Goal: Task Accomplishment & Management: Manage account settings

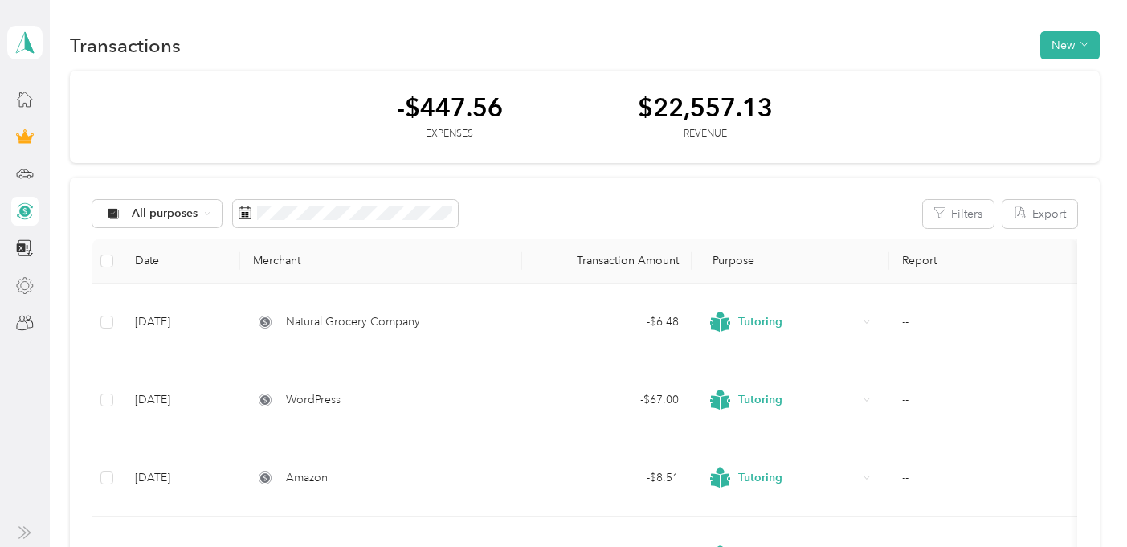
click at [27, 277] on icon at bounding box center [25, 286] width 18 height 18
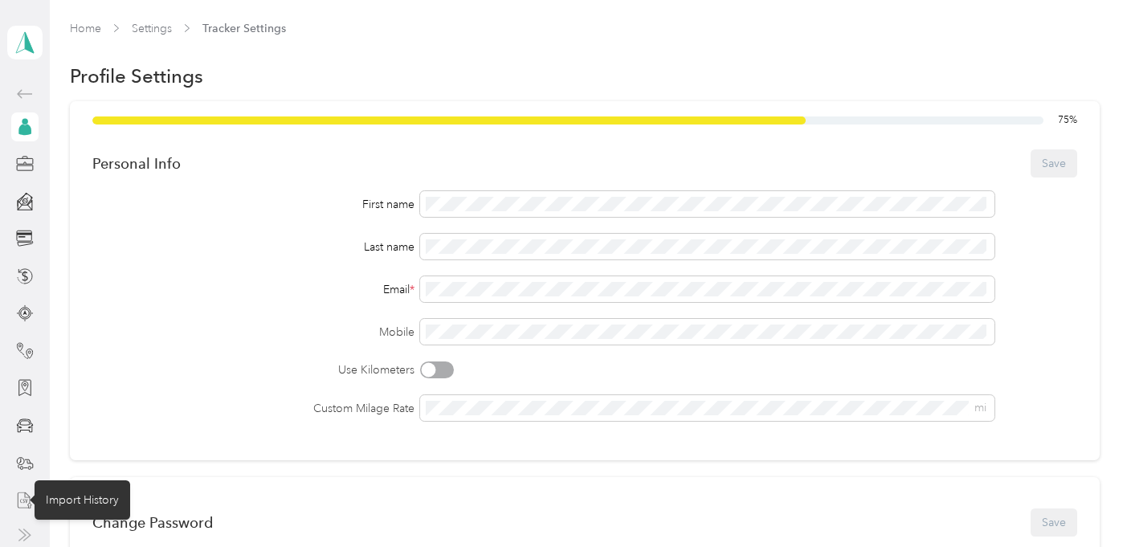
click at [20, 498] on icon at bounding box center [25, 501] width 18 height 18
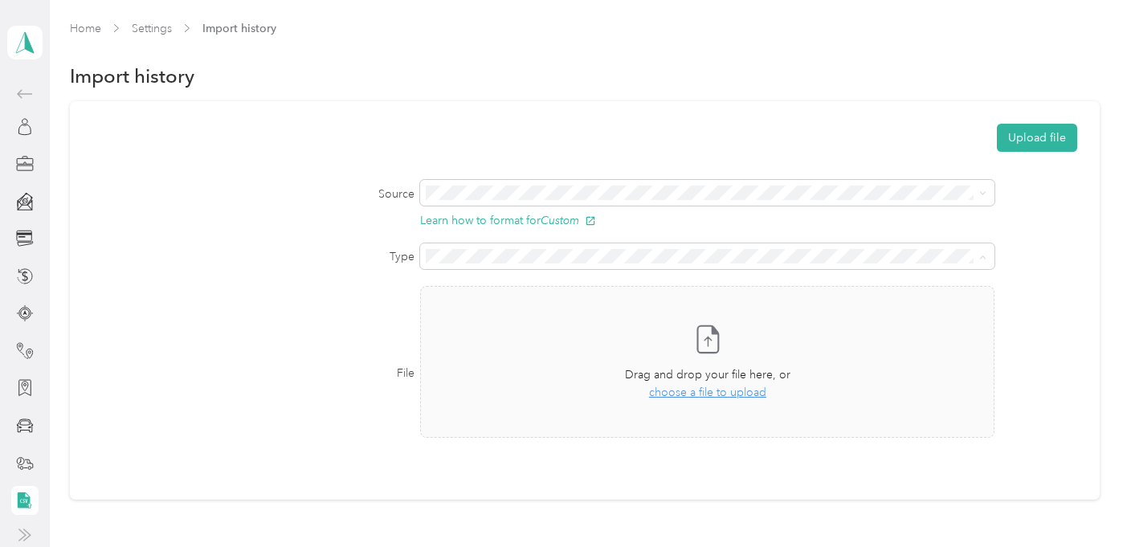
click at [531, 322] on ol "Trips Transactions" at bounding box center [705, 299] width 572 height 56
click at [1061, 135] on button "Upload file" at bounding box center [1037, 138] width 80 height 28
click at [688, 374] on span "Drag and drop your file here, or" at bounding box center [708, 375] width 166 height 14
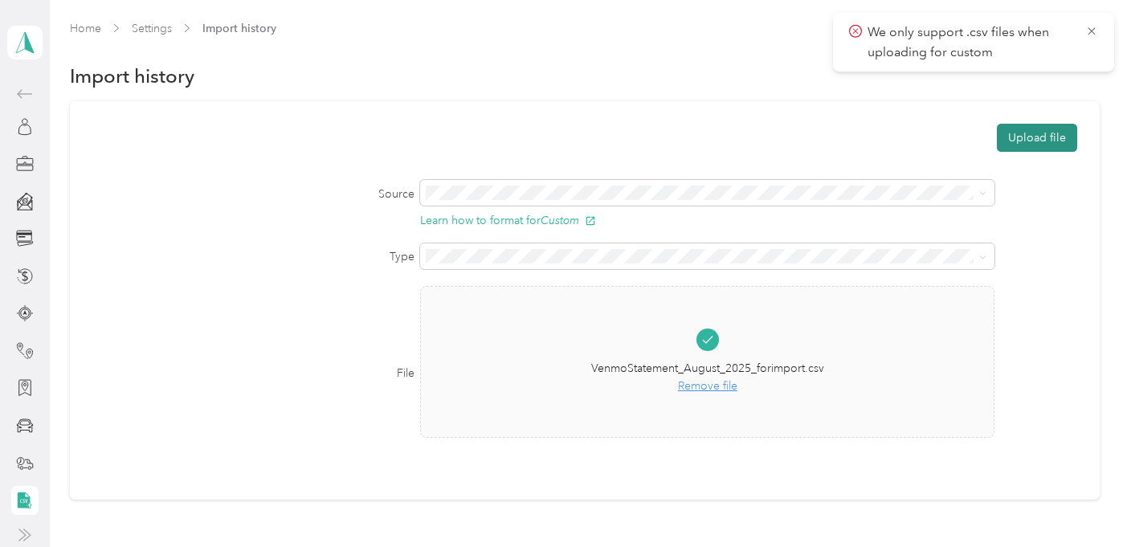
click at [1032, 133] on button "Upload file" at bounding box center [1037, 138] width 80 height 28
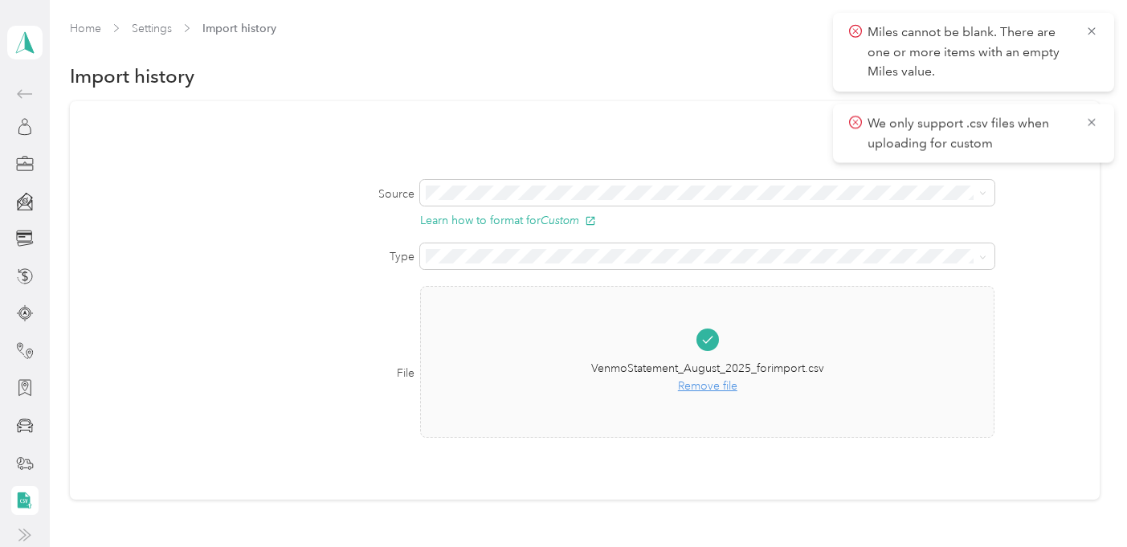
click at [550, 324] on ol "Trips Transactions" at bounding box center [705, 296] width 572 height 56
click at [464, 315] on li "Transactions" at bounding box center [705, 313] width 572 height 28
click at [1093, 119] on icon at bounding box center [1092, 122] width 13 height 14
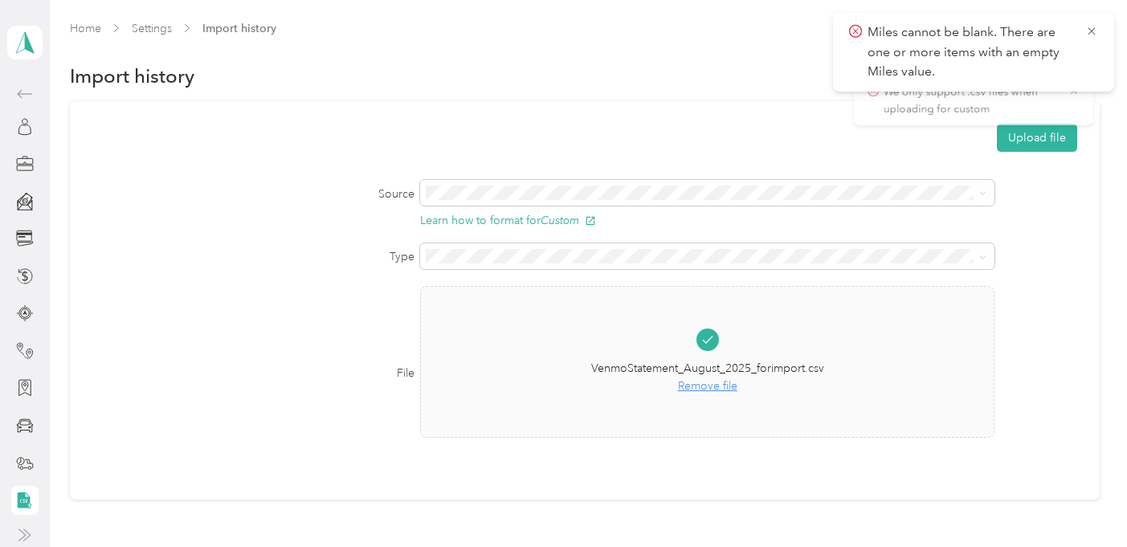
click at [1084, 31] on span "Miles cannot be blank. There are one or more items with an empty Miles value." at bounding box center [973, 51] width 249 height 59
click at [1095, 33] on icon at bounding box center [1092, 31] width 13 height 14
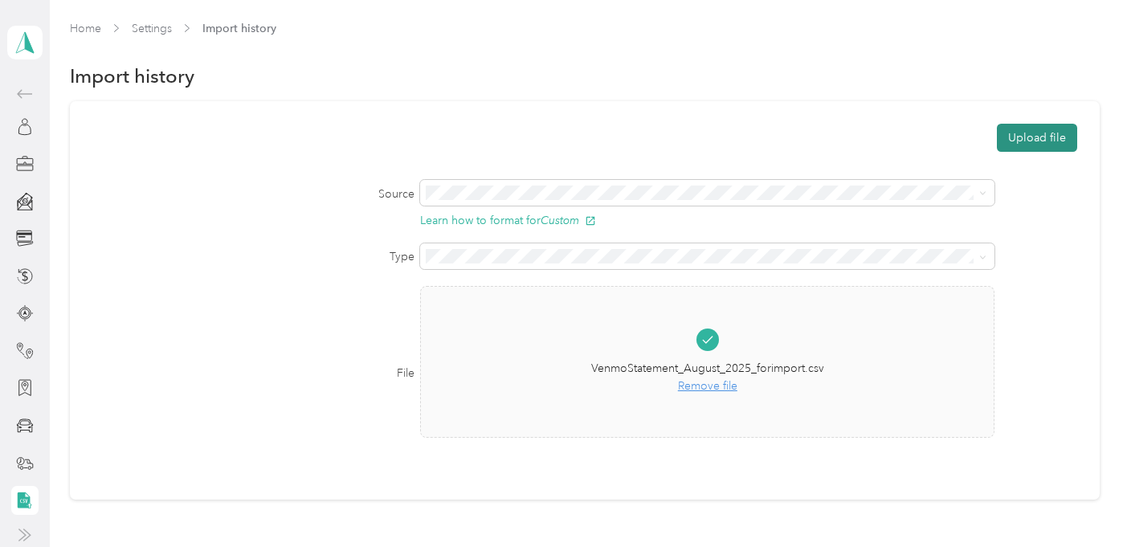
click at [1051, 145] on button "Upload file" at bounding box center [1037, 138] width 80 height 28
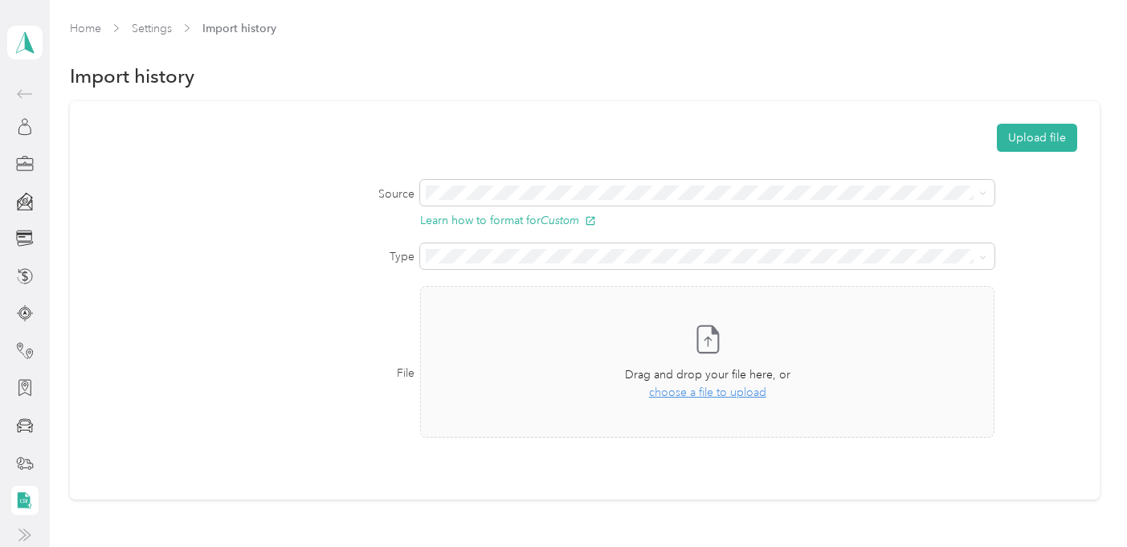
click at [24, 92] on icon at bounding box center [24, 93] width 19 height 19
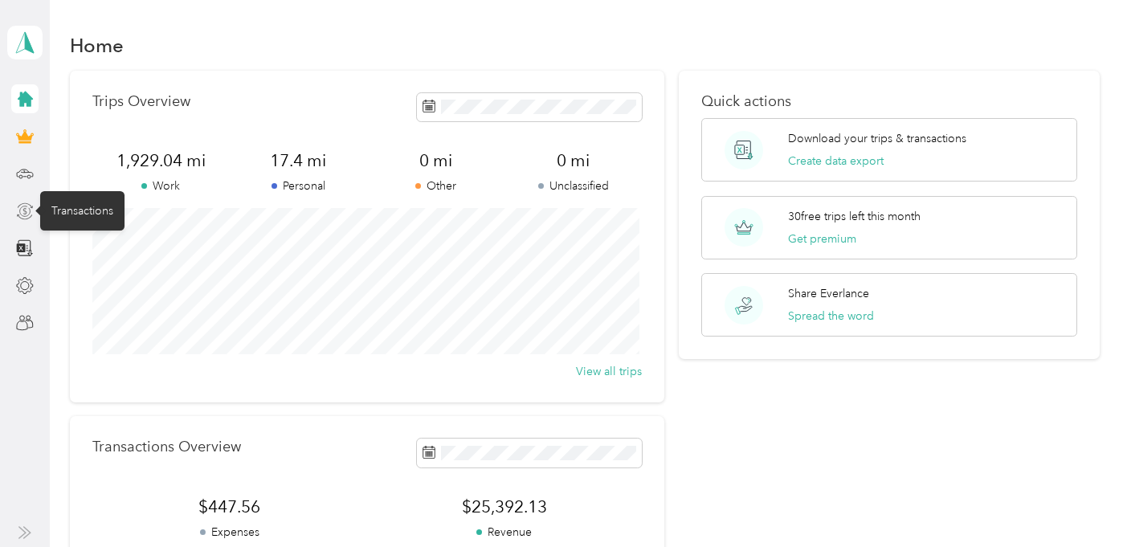
click at [17, 204] on icon at bounding box center [25, 211] width 18 height 18
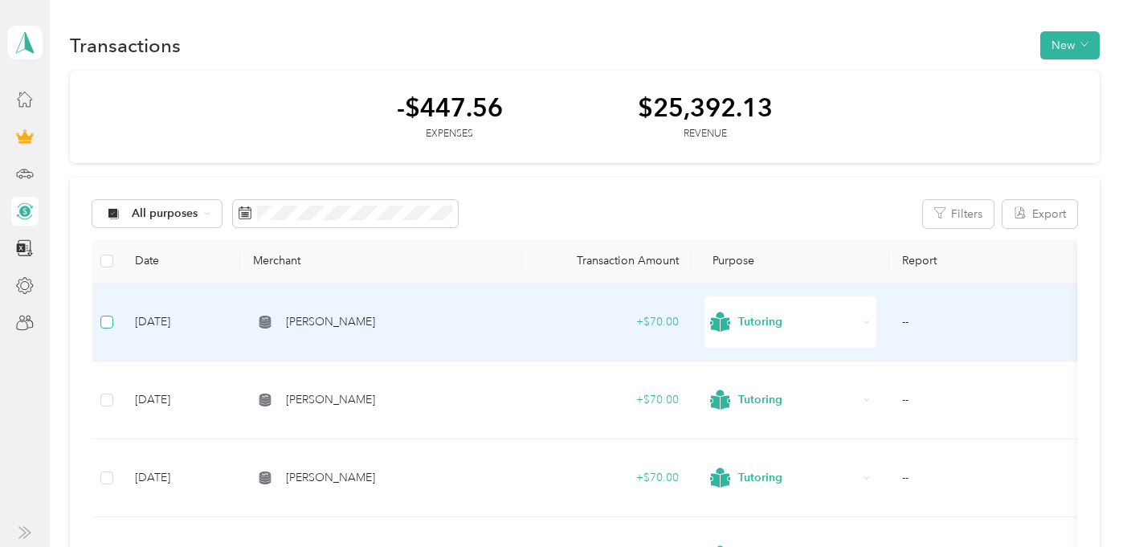
click at [106, 329] on label at bounding box center [106, 322] width 13 height 18
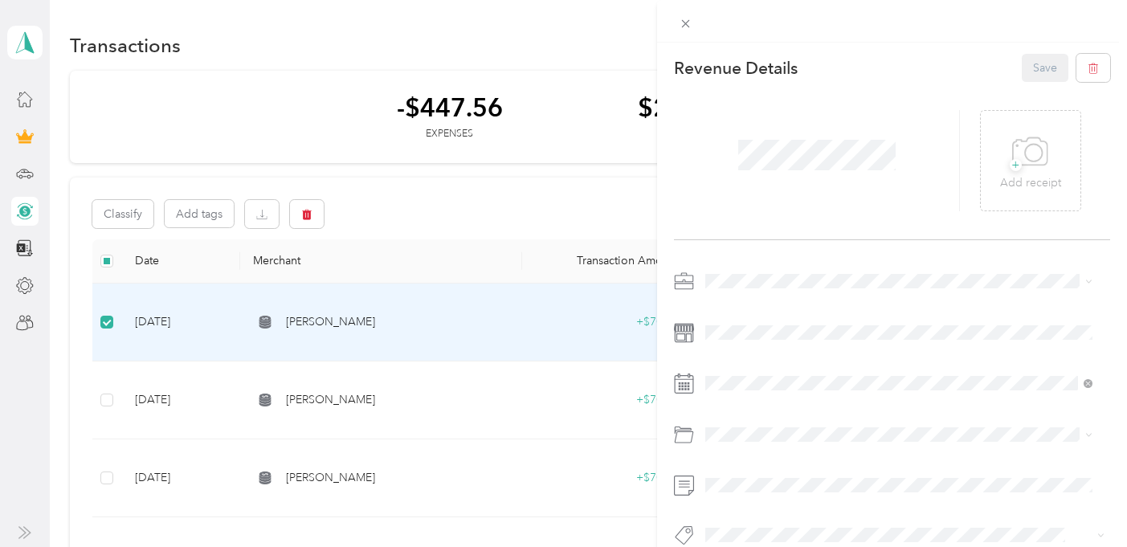
click at [108, 403] on div "This revenue cannot be edited because it is either under review, approved, or p…" at bounding box center [563, 273] width 1127 height 547
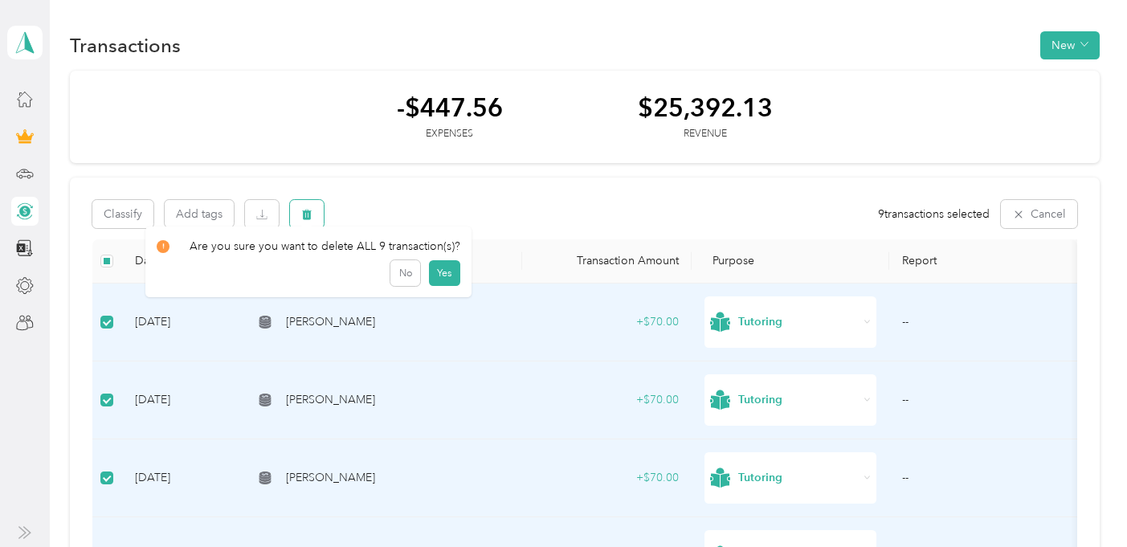
click at [303, 212] on icon "button" at bounding box center [306, 214] width 11 height 11
click at [440, 274] on button "Yes" at bounding box center [444, 281] width 31 height 26
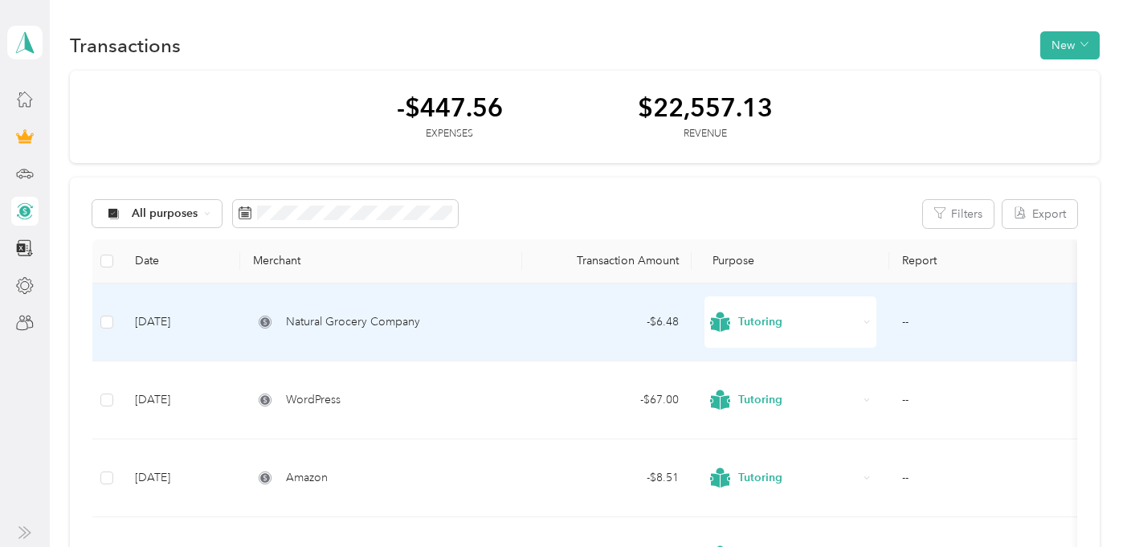
click at [309, 322] on span "Natural Grocery Company" at bounding box center [353, 322] width 134 height 18
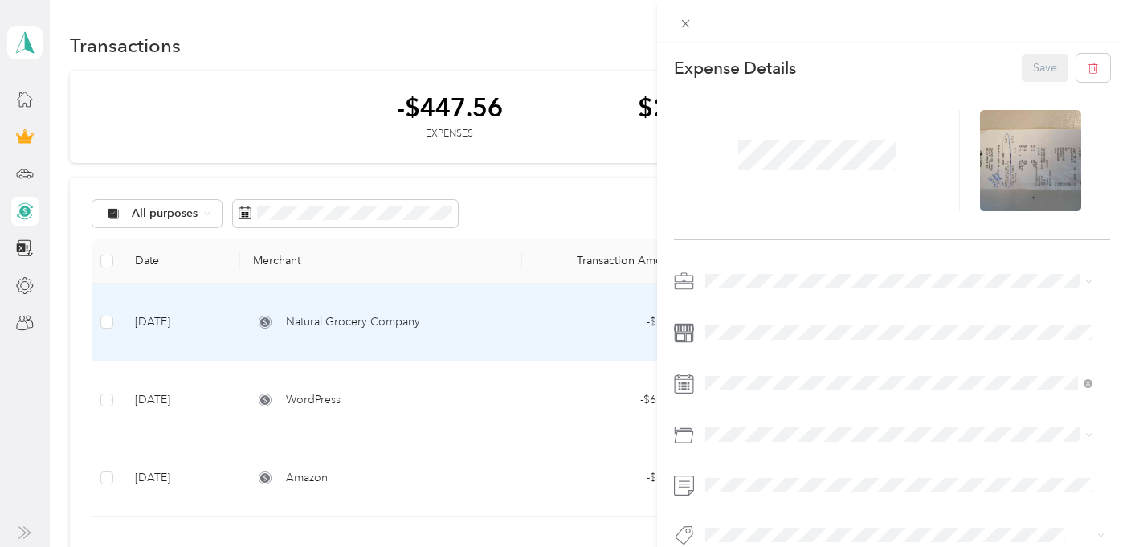
click at [605, 369] on div "This expense cannot be edited because it is either under review, approved, or p…" at bounding box center [563, 273] width 1127 height 547
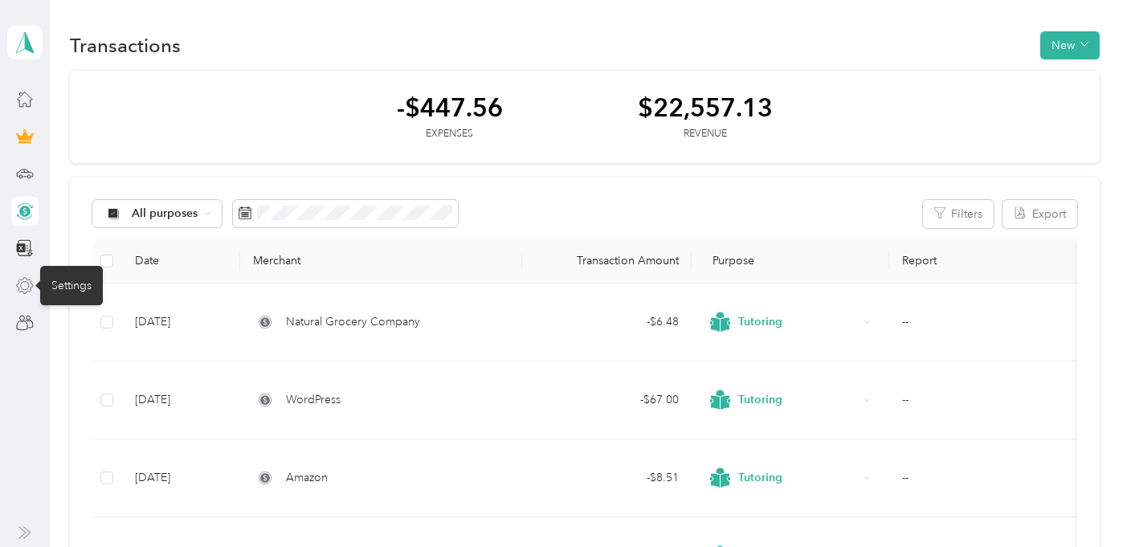
click at [23, 284] on icon at bounding box center [25, 286] width 18 height 18
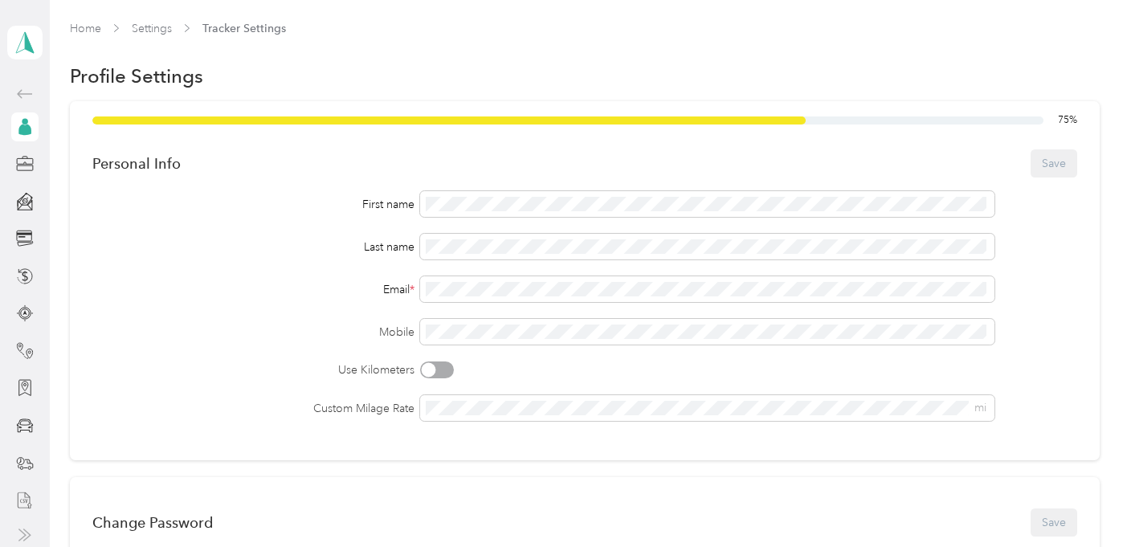
click at [19, 495] on icon at bounding box center [24, 500] width 13 height 16
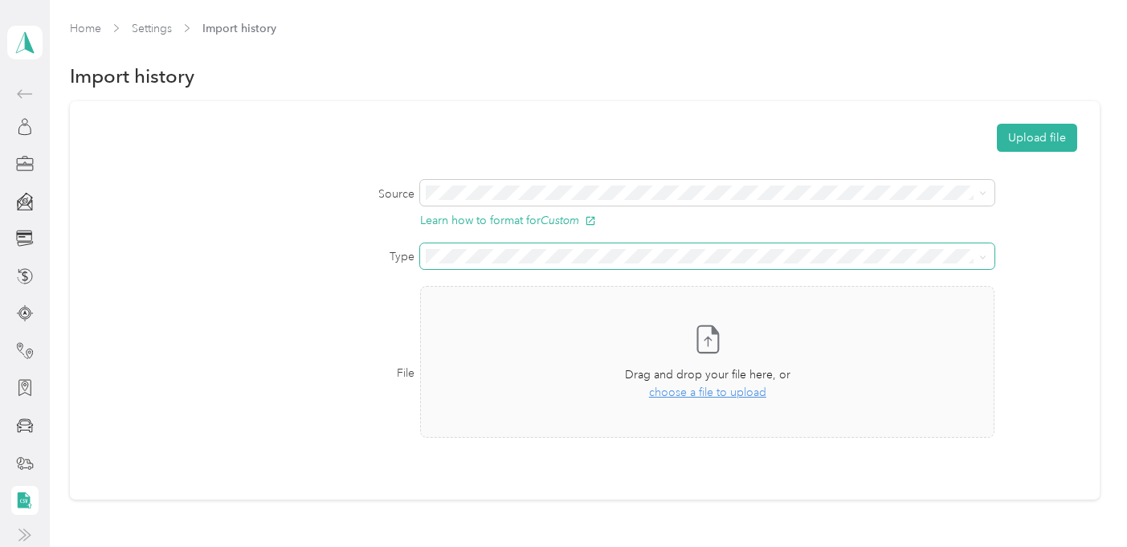
click at [607, 246] on span at bounding box center [707, 256] width 575 height 26
click at [541, 305] on li "Transactions" at bounding box center [705, 305] width 572 height 28
click at [675, 398] on span "choose a file to upload" at bounding box center [707, 393] width 117 height 14
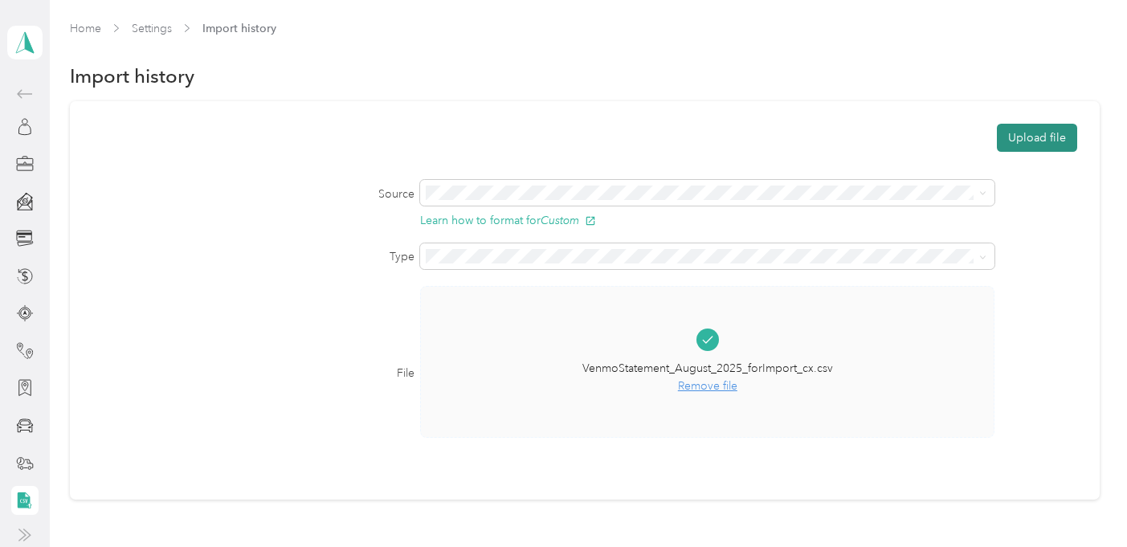
click at [1037, 129] on button "Upload file" at bounding box center [1037, 138] width 80 height 28
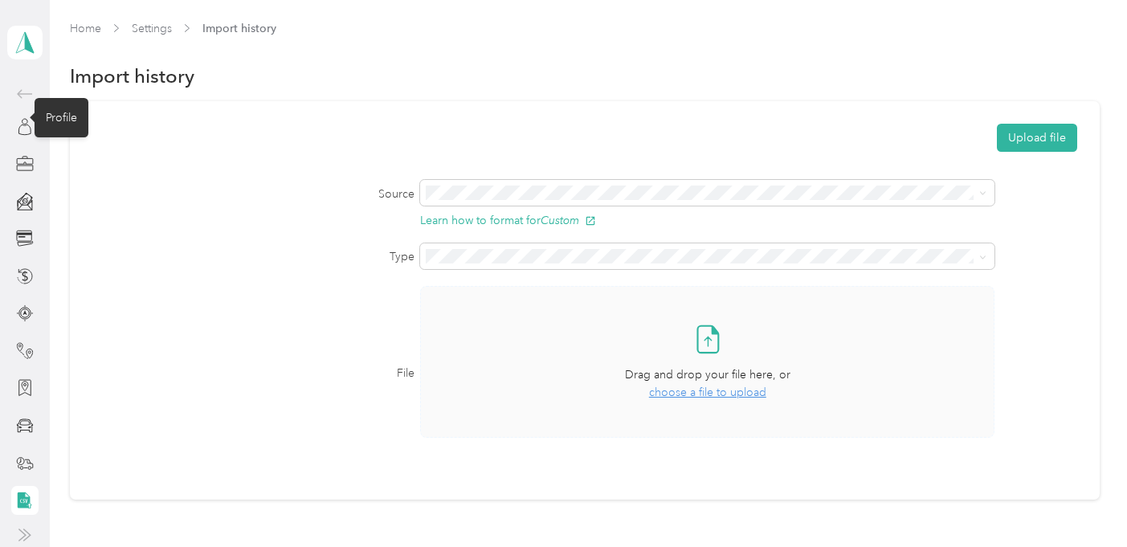
click at [18, 90] on icon at bounding box center [24, 93] width 19 height 19
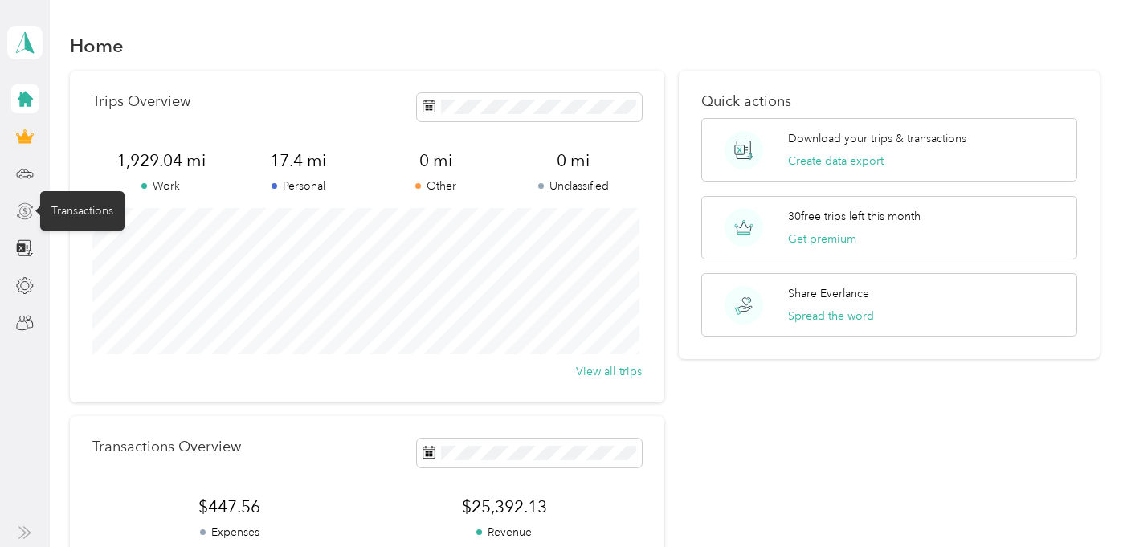
click at [25, 203] on icon at bounding box center [25, 205] width 15 height 6
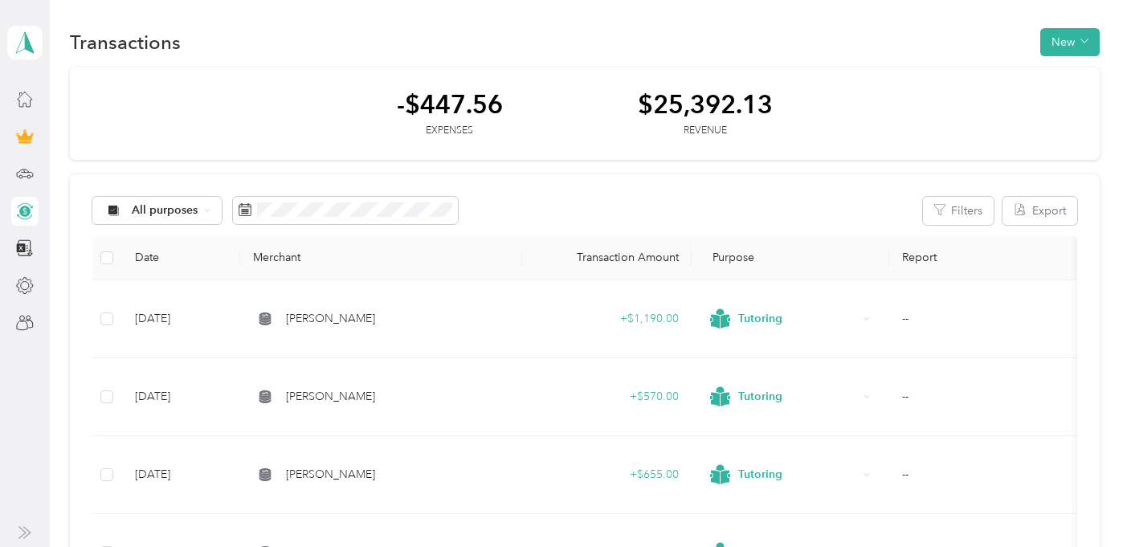
scroll to position [96, 0]
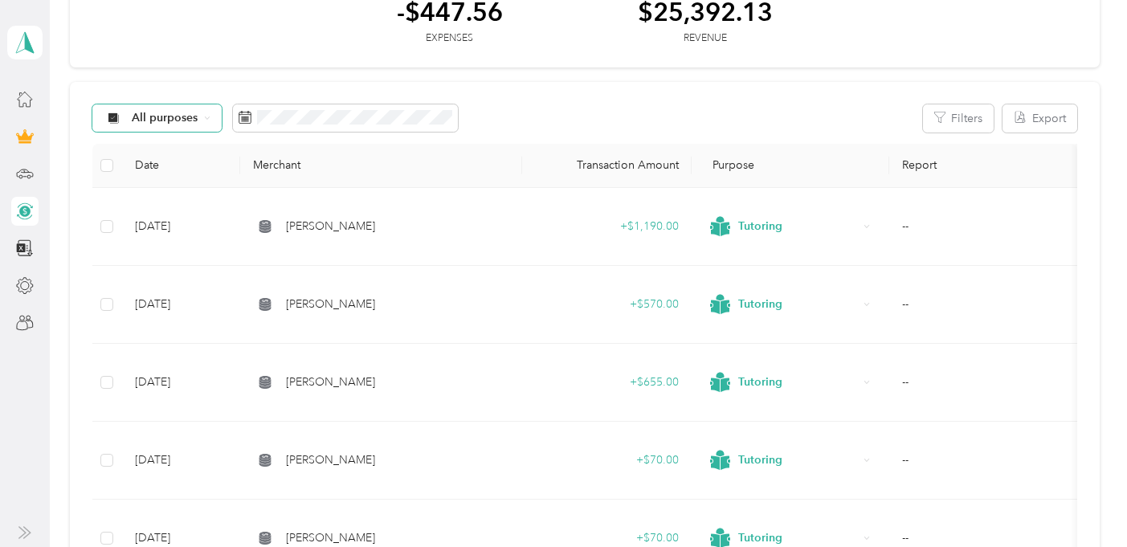
click at [145, 109] on div "All purposes" at bounding box center [157, 117] width 130 height 27
click at [187, 219] on span "Work" at bounding box center [157, 229] width 106 height 20
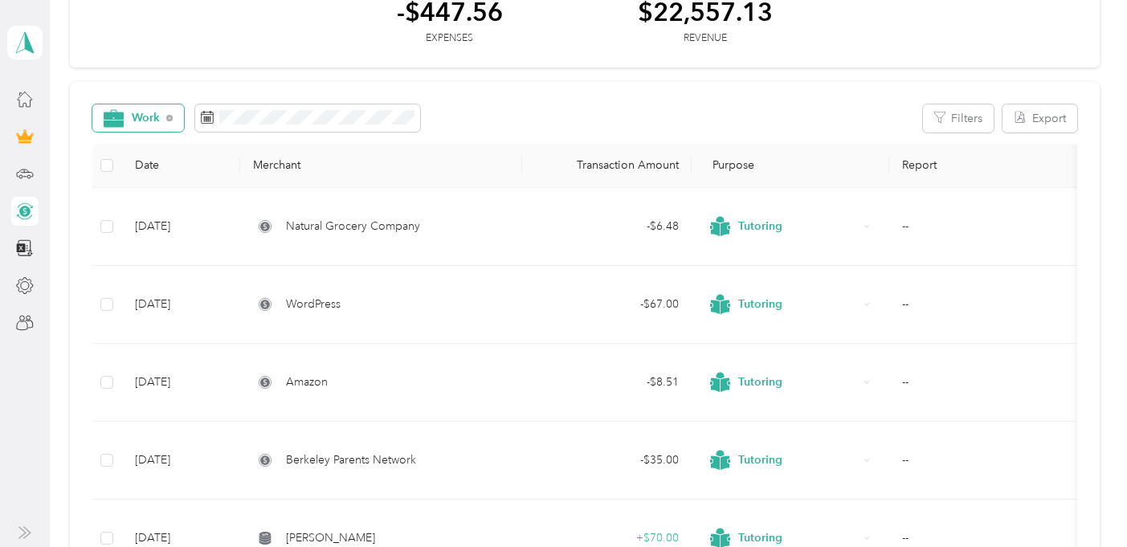
click at [135, 119] on span "Work" at bounding box center [146, 117] width 29 height 11
click at [170, 346] on span "Tutoring" at bounding box center [165, 348] width 66 height 17
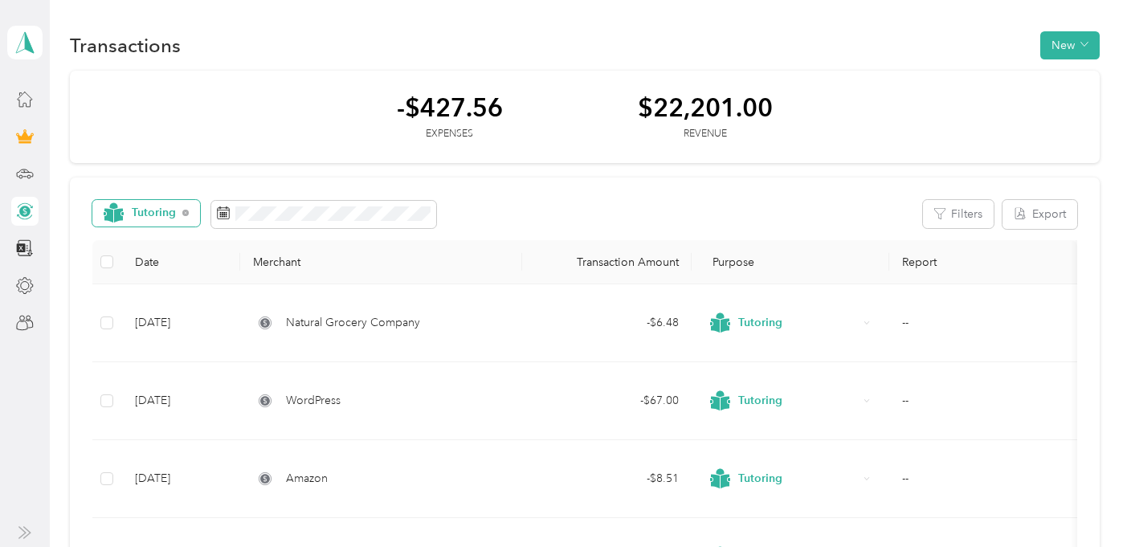
click at [149, 207] on span "Tutoring" at bounding box center [154, 212] width 45 height 11
click at [157, 249] on li "All purposes" at bounding box center [150, 242] width 117 height 28
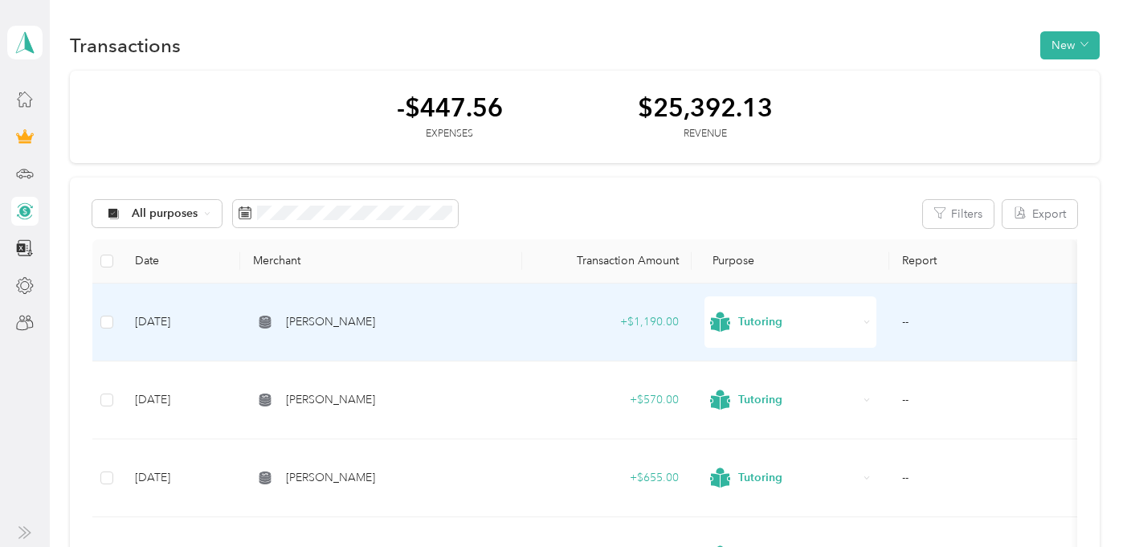
click at [856, 319] on div "Tutoring" at bounding box center [791, 321] width 172 height 51
click at [790, 153] on span "Consultant" at bounding box center [802, 158] width 120 height 17
click at [798, 326] on span "Consultant" at bounding box center [798, 322] width 120 height 18
click at [773, 195] on span "Tutoring" at bounding box center [788, 210] width 149 height 40
click at [181, 211] on span "All purposes" at bounding box center [165, 213] width 67 height 11
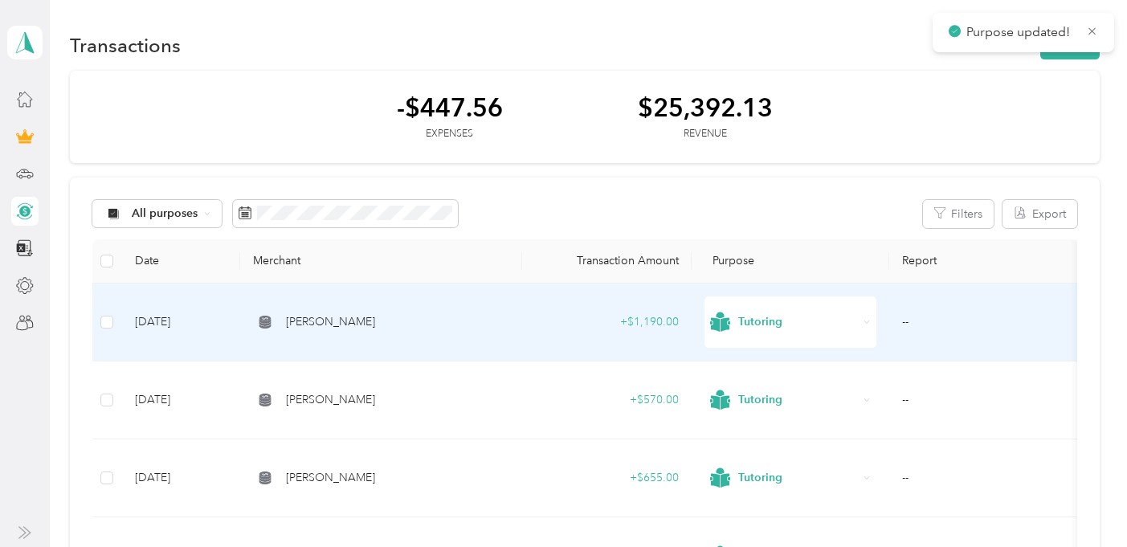
click at [170, 438] on span "Tutoring" at bounding box center [157, 442] width 106 height 40
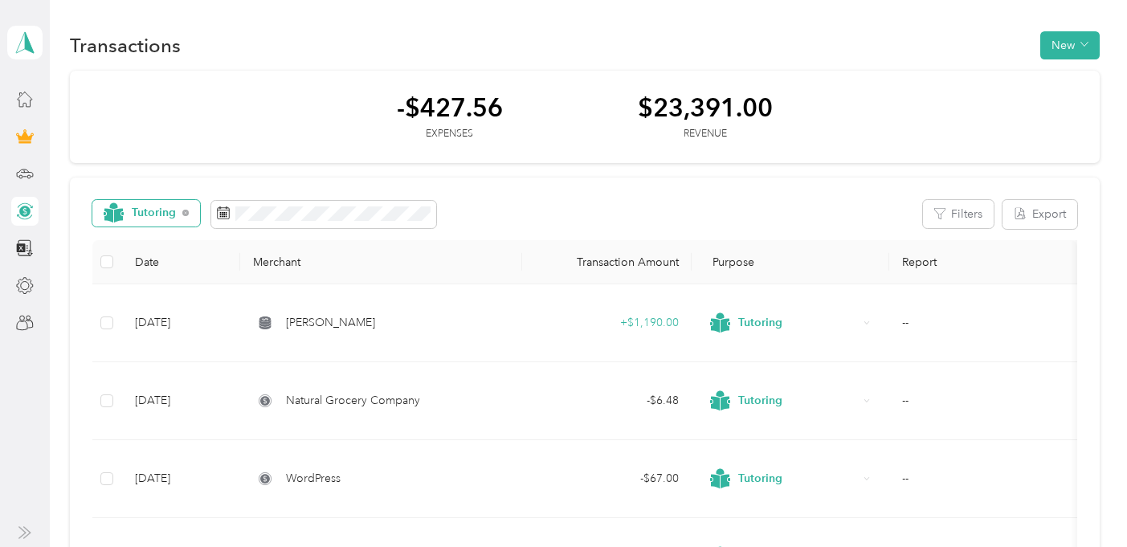
click at [152, 212] on span "Tutoring" at bounding box center [154, 212] width 45 height 11
click at [157, 246] on span "All purposes" at bounding box center [165, 242] width 66 height 17
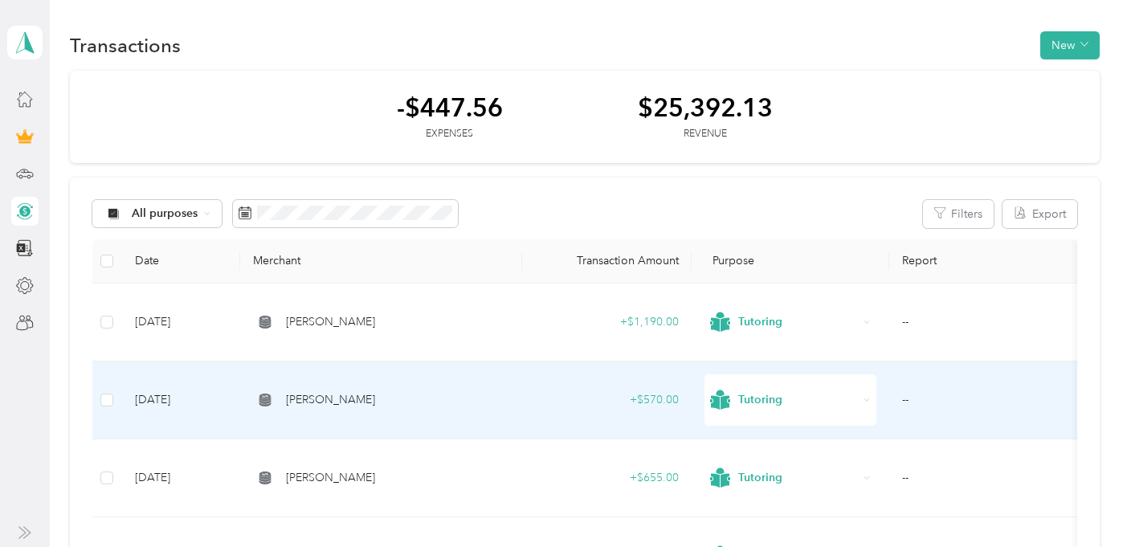
click at [757, 395] on span "Tutoring" at bounding box center [798, 400] width 120 height 18
click at [742, 254] on span "Consultant" at bounding box center [788, 236] width 149 height 40
click at [771, 397] on span "Consultant" at bounding box center [798, 400] width 120 height 18
click at [771, 281] on span "Tutoring" at bounding box center [802, 288] width 120 height 17
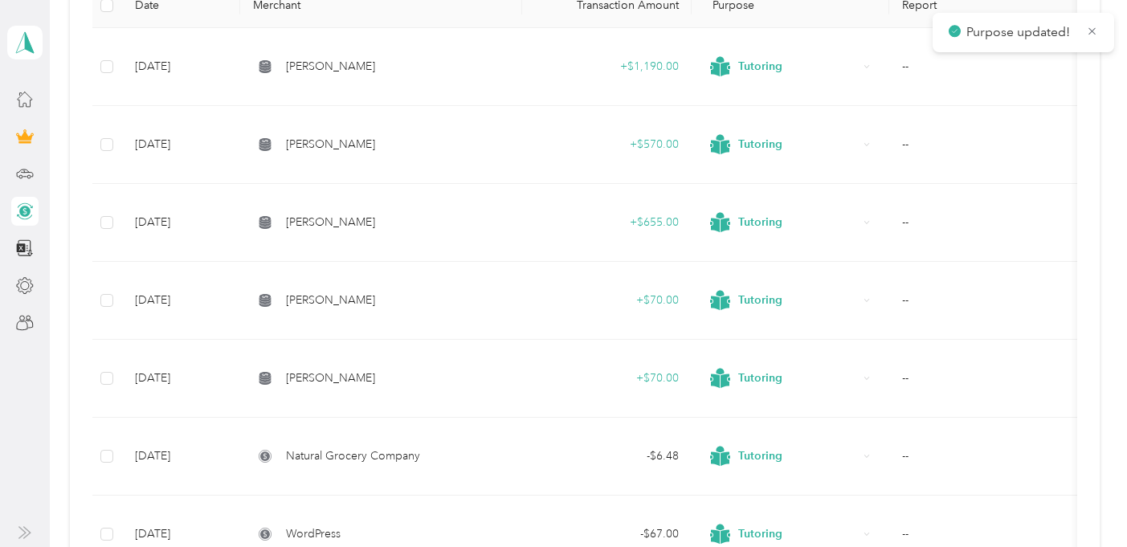
scroll to position [260, 0]
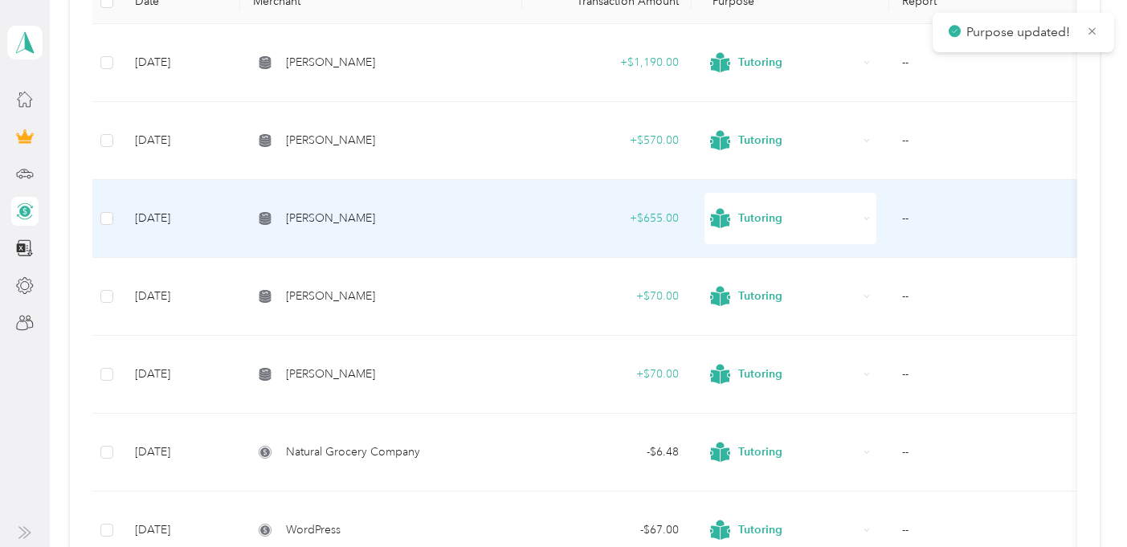
click at [806, 221] on span "Tutoring" at bounding box center [798, 219] width 120 height 18
click at [751, 327] on span "Consultant" at bounding box center [802, 334] width 120 height 17
click at [751, 223] on span "Consultant" at bounding box center [798, 219] width 120 height 18
click at [772, 370] on span "Tutoring" at bounding box center [788, 386] width 149 height 40
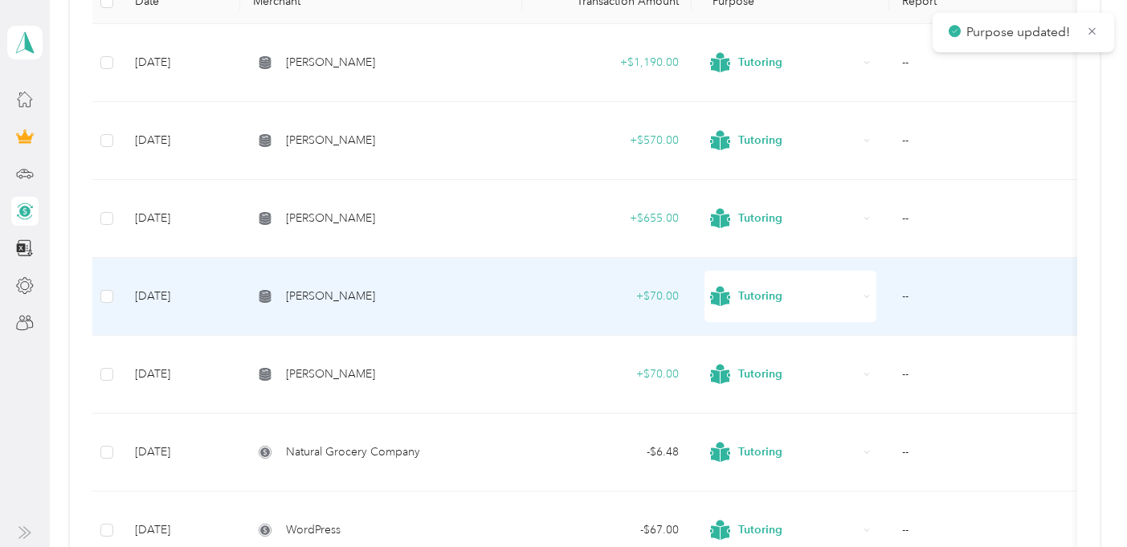
click at [744, 299] on span "Tutoring" at bounding box center [798, 297] width 120 height 18
click at [740, 126] on span "Consultant" at bounding box center [788, 132] width 149 height 40
click at [742, 301] on span "Consultant" at bounding box center [798, 297] width 120 height 18
click at [752, 181] on span "Tutoring" at bounding box center [802, 184] width 120 height 17
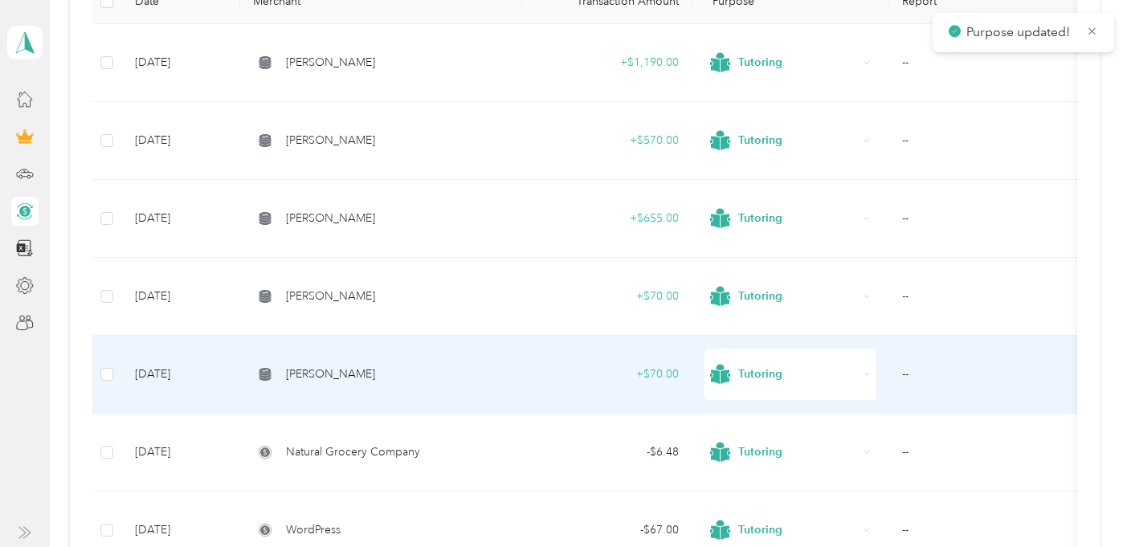
click at [752, 380] on span "Tutoring" at bounding box center [798, 375] width 120 height 18
click at [745, 219] on span "Consultant" at bounding box center [788, 210] width 149 height 40
click at [773, 369] on span "Consultant" at bounding box center [798, 375] width 120 height 18
click at [750, 262] on span "Tutoring" at bounding box center [802, 262] width 120 height 17
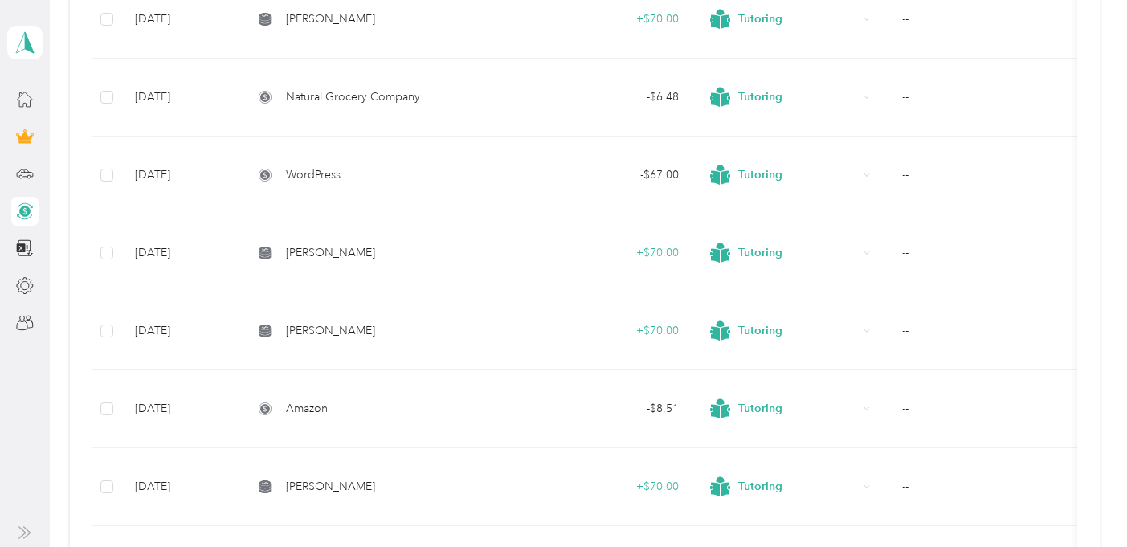
scroll to position [619, 0]
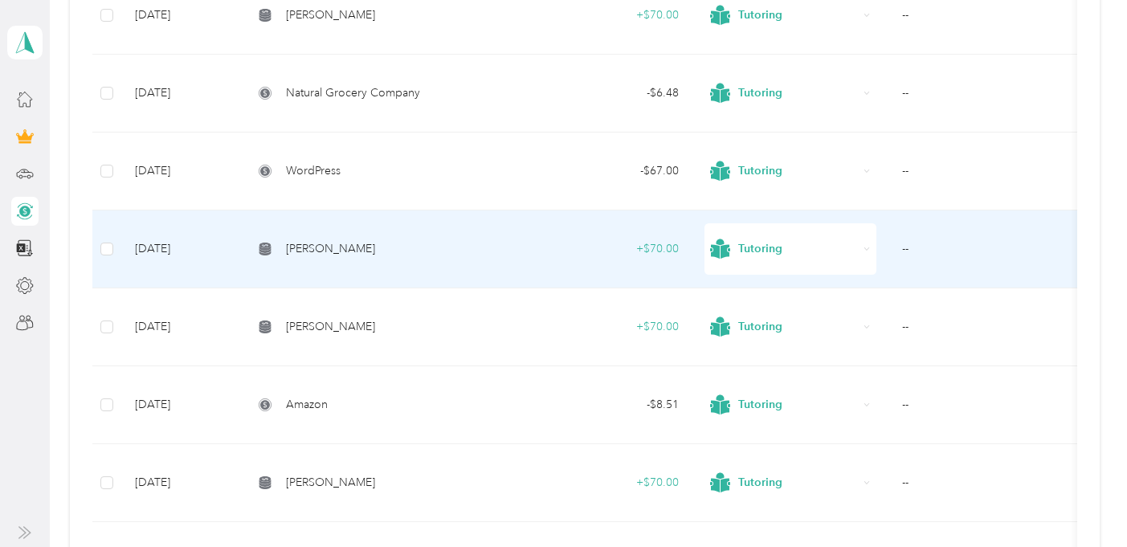
click at [763, 241] on span "Tutoring" at bounding box center [798, 249] width 120 height 18
click at [762, 354] on span "Consultant" at bounding box center [788, 365] width 149 height 40
click at [740, 244] on span "Consultant" at bounding box center [798, 249] width 120 height 18
click at [758, 396] on li "Tutoring" at bounding box center [787, 416] width 171 height 51
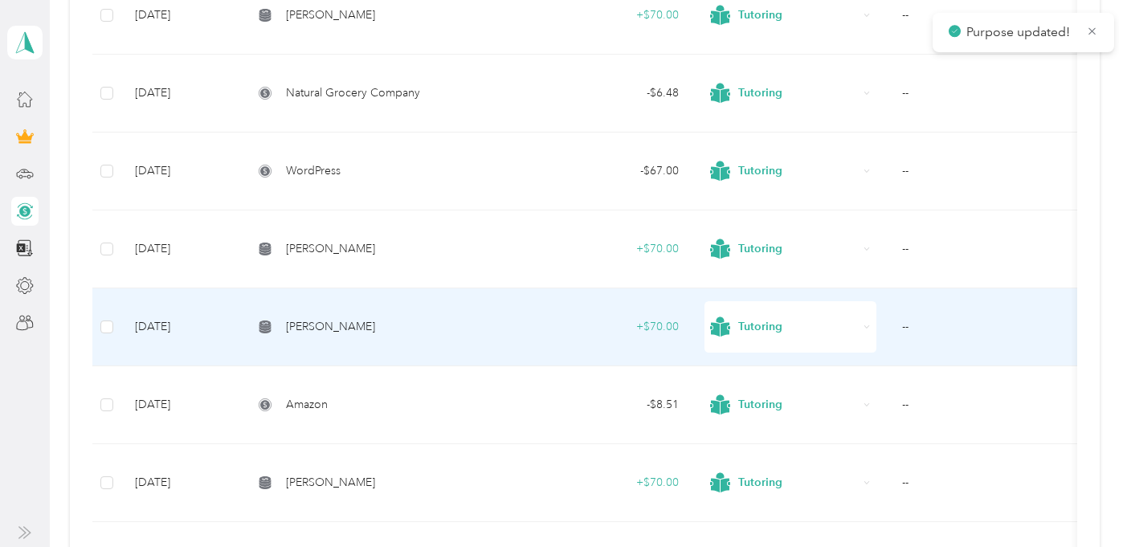
click at [737, 313] on span "Tutoring" at bounding box center [784, 327] width 148 height 40
click at [748, 174] on span "Consultant" at bounding box center [788, 163] width 149 height 40
click at [749, 329] on span "Consultant" at bounding box center [798, 327] width 120 height 18
click at [765, 226] on span "Tutoring" at bounding box center [788, 214] width 149 height 40
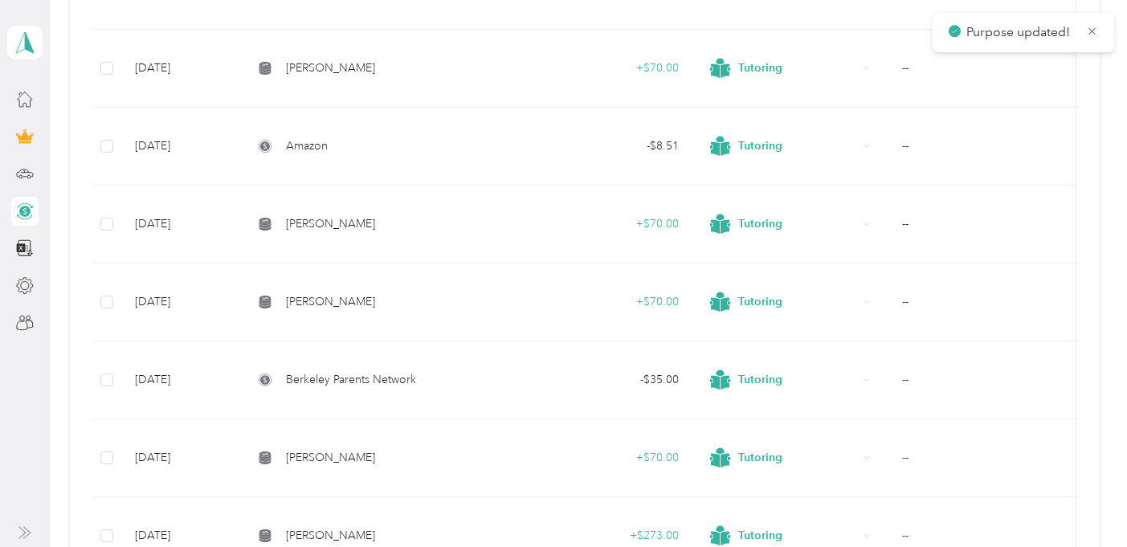
scroll to position [899, 0]
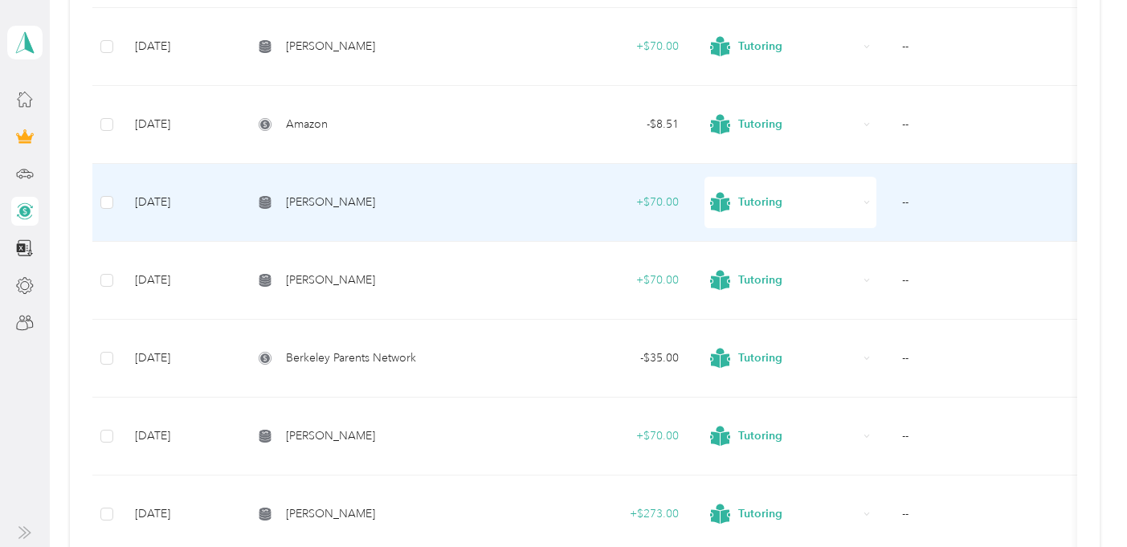
click at [771, 199] on span "Tutoring" at bounding box center [798, 203] width 120 height 18
click at [771, 302] on span "Consultant" at bounding box center [788, 316] width 149 height 40
click at [754, 205] on span "Consultant" at bounding box center [798, 203] width 120 height 18
click at [775, 359] on span "Tutoring" at bounding box center [788, 370] width 149 height 40
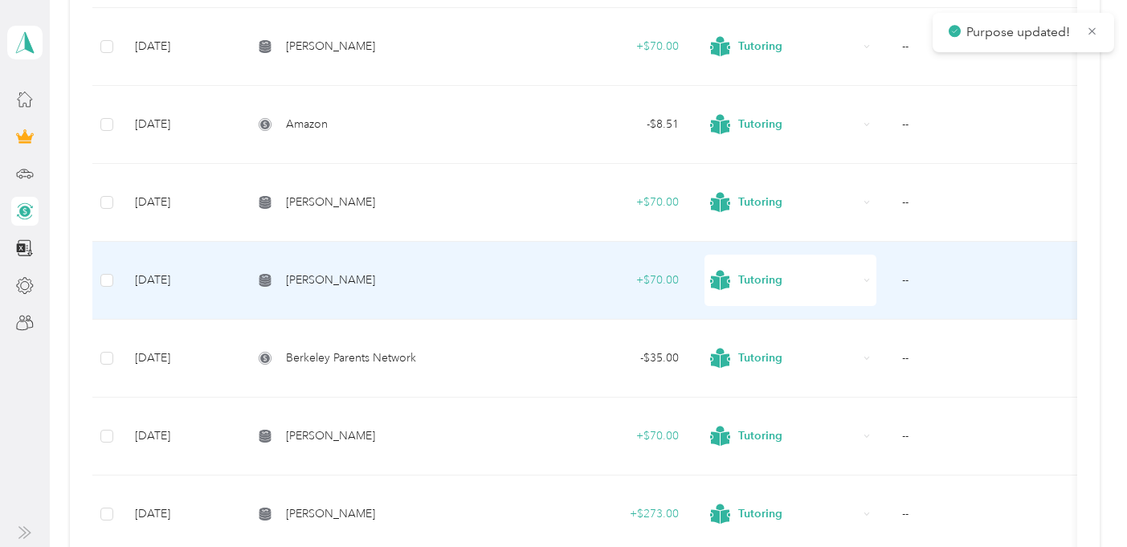
click at [758, 284] on span "Tutoring" at bounding box center [798, 281] width 120 height 18
click at [740, 392] on span "Consultant" at bounding box center [788, 396] width 149 height 40
click at [749, 283] on span "Consultant" at bounding box center [798, 281] width 120 height 18
click at [775, 430] on span "Tutoring" at bounding box center [788, 447] width 149 height 40
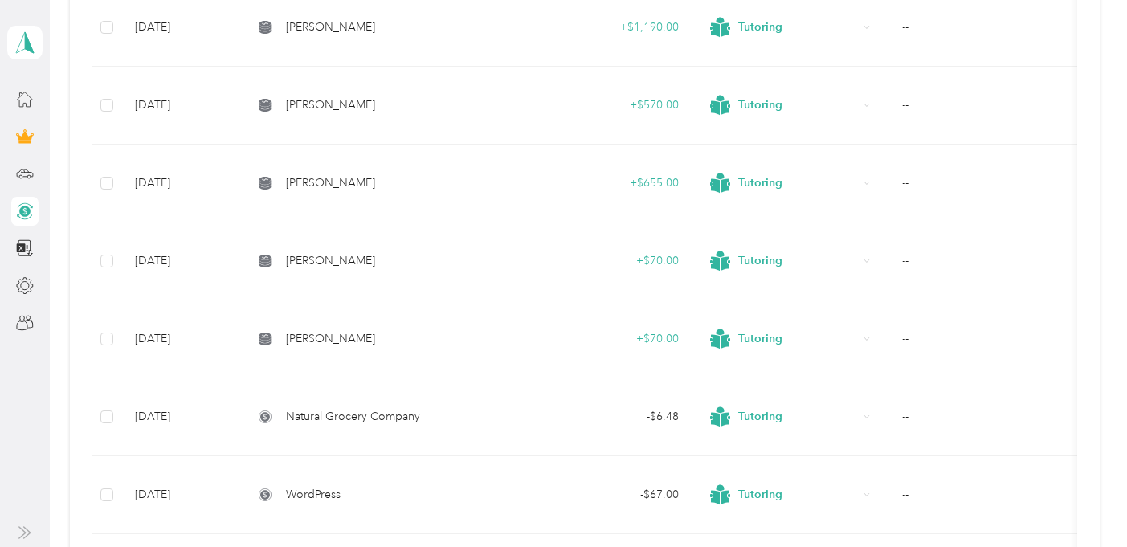
scroll to position [288, 0]
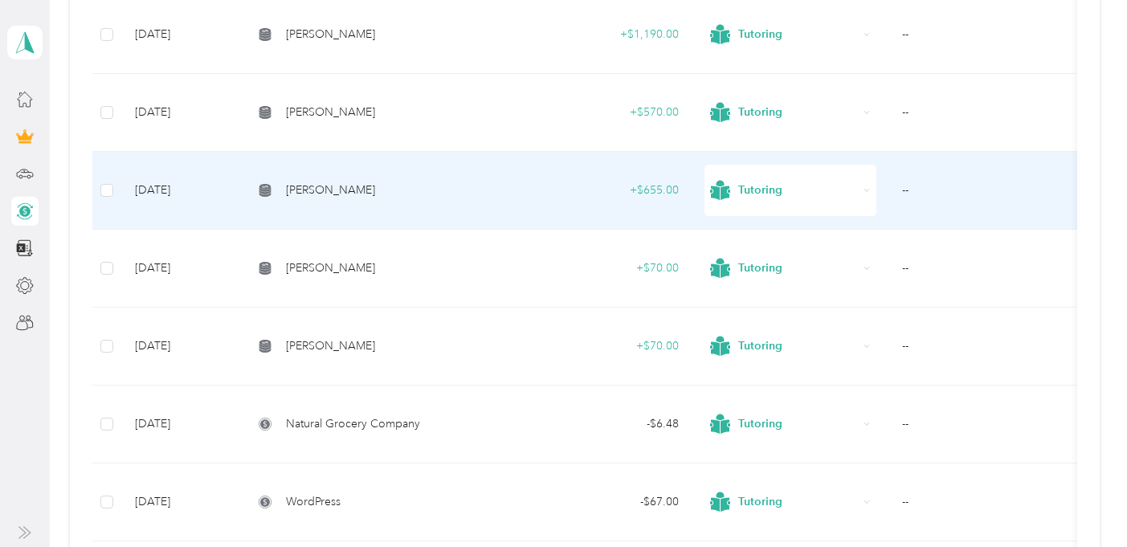
click at [720, 199] on icon at bounding box center [720, 190] width 20 height 40
click at [281, 194] on div "[PERSON_NAME]" at bounding box center [381, 191] width 256 height 18
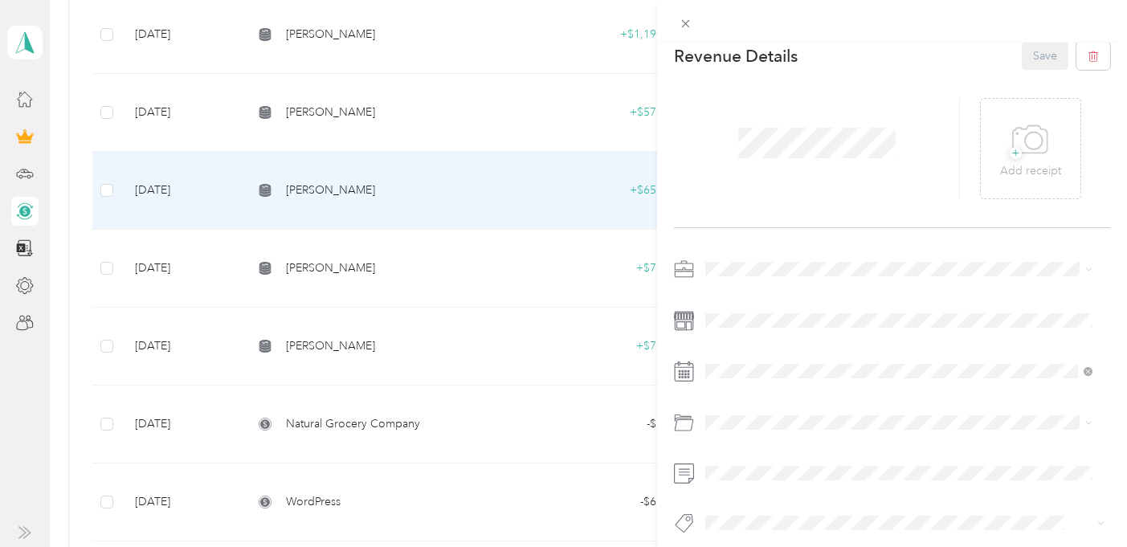
scroll to position [36, 0]
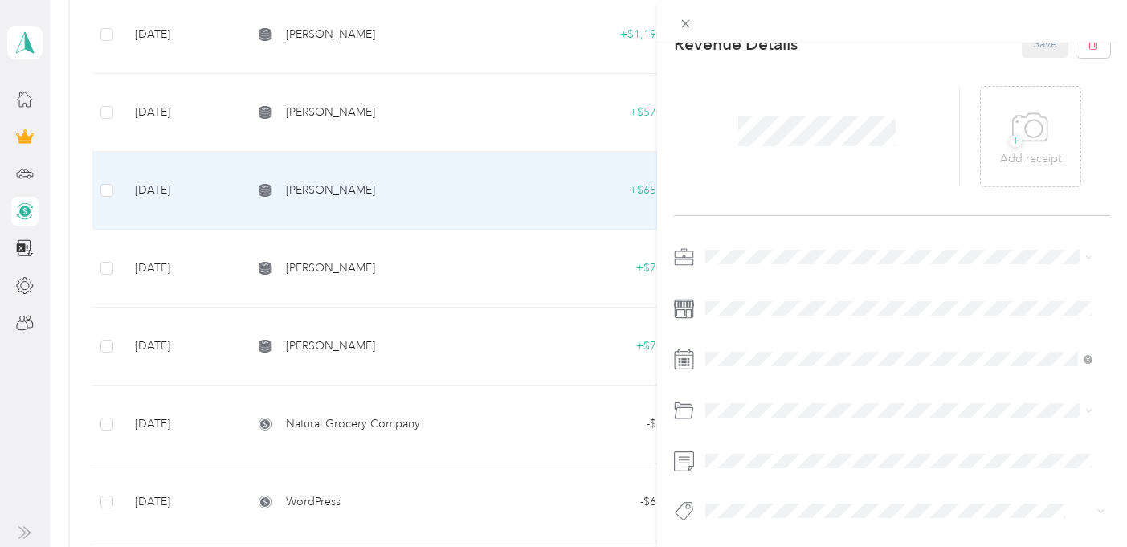
click at [394, 108] on div "This revenue cannot be edited because it is either under review, approved, or p…" at bounding box center [563, 273] width 1127 height 547
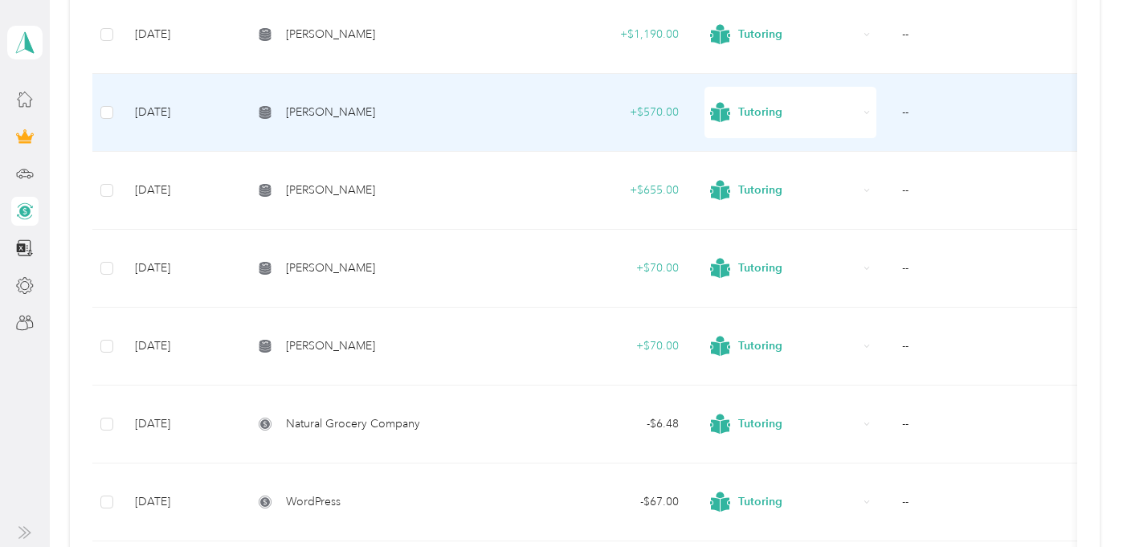
click at [350, 108] on span "[PERSON_NAME]" at bounding box center [330, 113] width 89 height 18
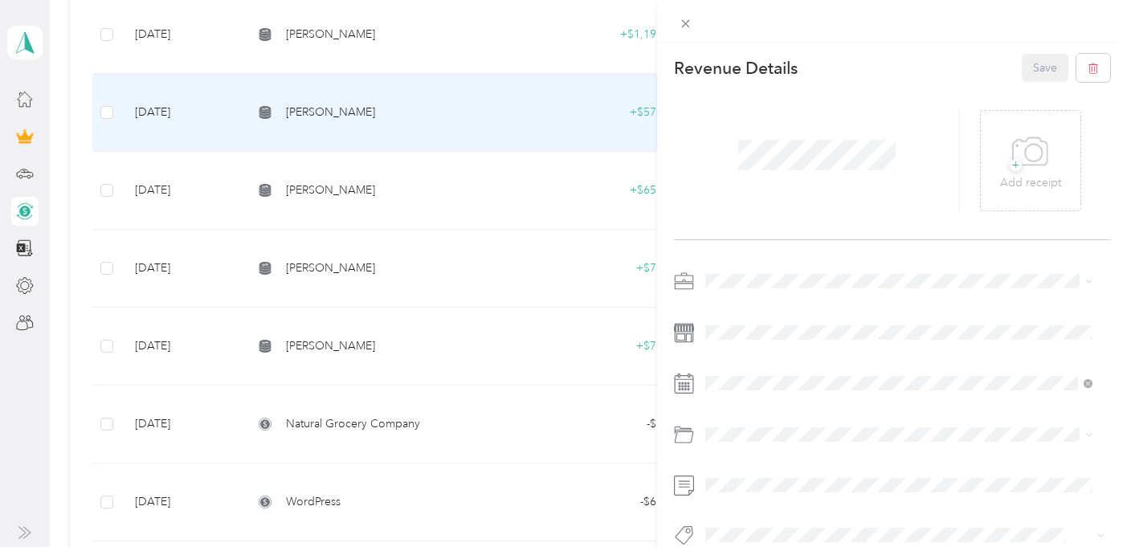
click at [321, 265] on div "This revenue cannot be edited because it is either under review, approved, or p…" at bounding box center [563, 273] width 1127 height 547
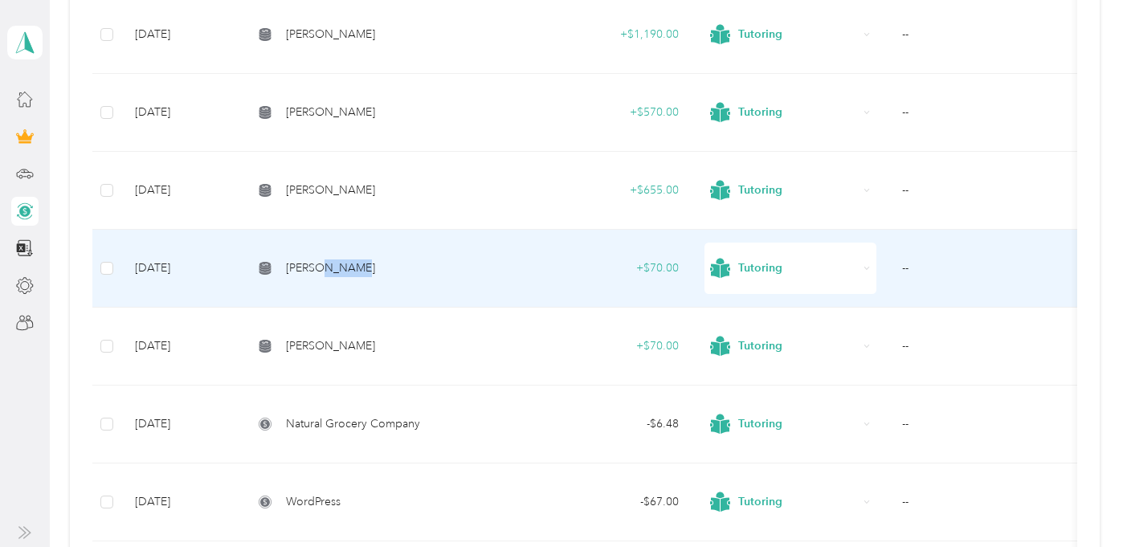
click at [321, 265] on span "[PERSON_NAME]" at bounding box center [330, 269] width 89 height 18
